Goal: Find specific page/section: Find specific page/section

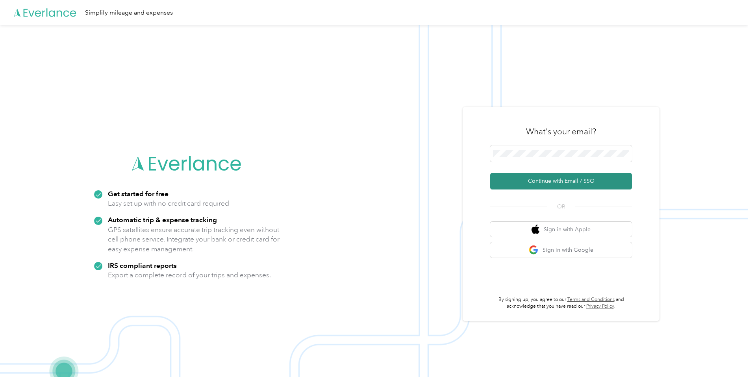
click at [557, 178] on button "Continue with Email / SSO" at bounding box center [561, 181] width 142 height 17
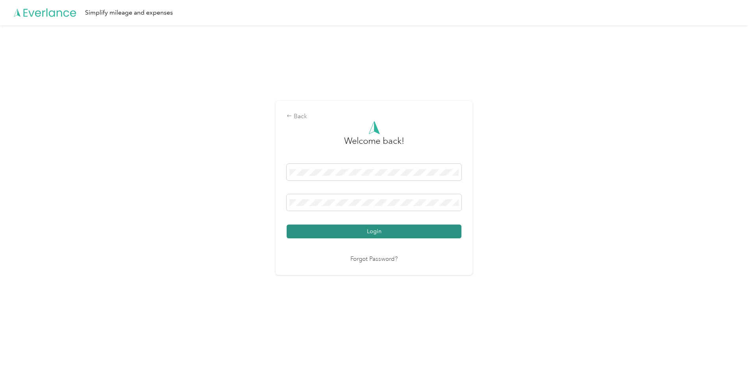
click at [351, 233] on button "Login" at bounding box center [374, 231] width 175 height 14
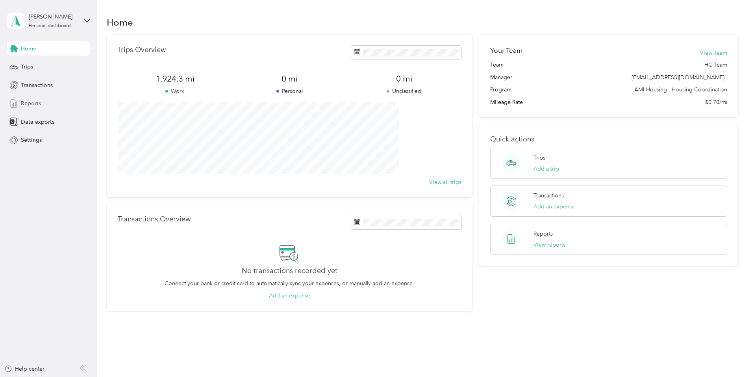
click at [37, 104] on span "Reports" at bounding box center [31, 103] width 20 height 8
